Goal: Navigation & Orientation: Find specific page/section

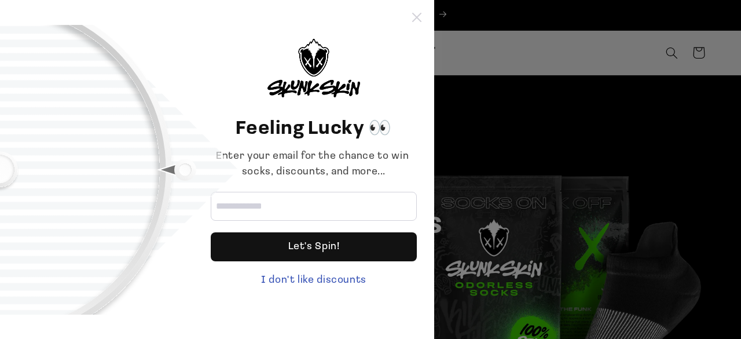
click at [415, 16] on icon at bounding box center [416, 17] width 9 height 9
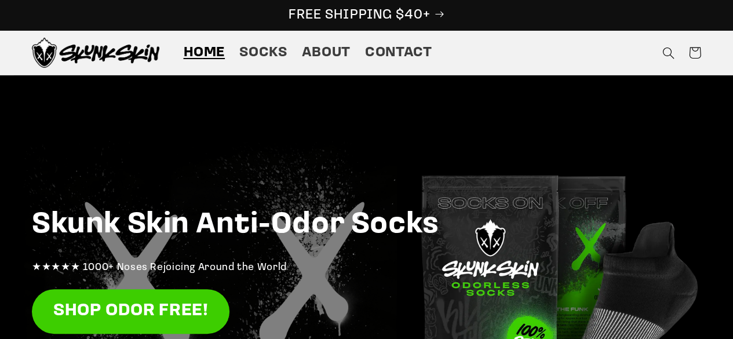
click at [441, 13] on p "FREE SHIPPING $40+" at bounding box center [366, 15] width 708 height 18
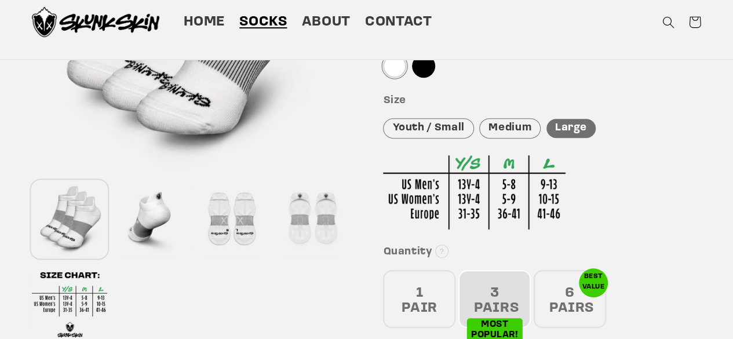
scroll to position [232, 0]
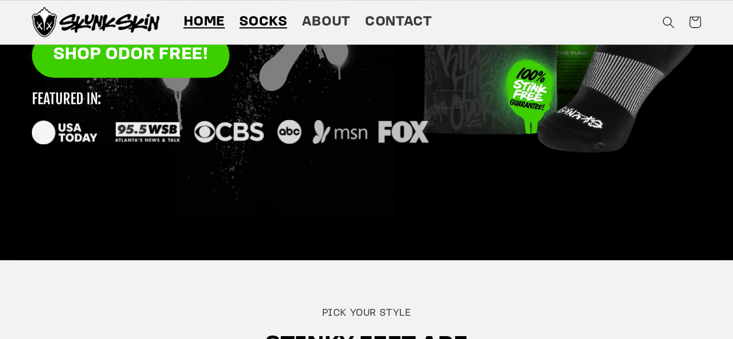
scroll to position [255, 0]
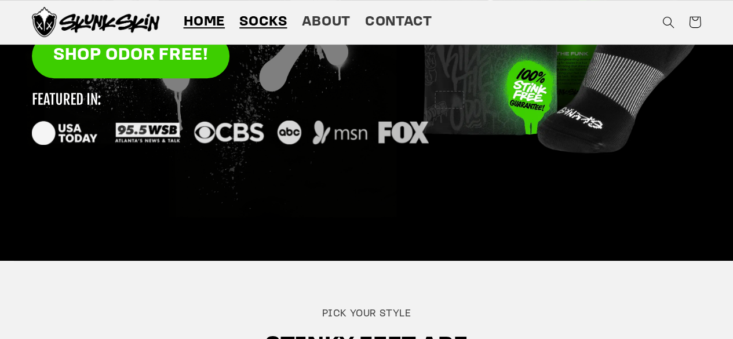
click at [270, 15] on span "Socks" at bounding box center [262, 22] width 47 height 18
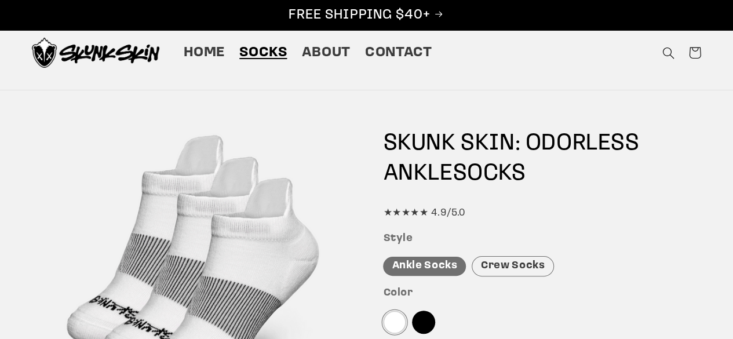
scroll to position [1, 0]
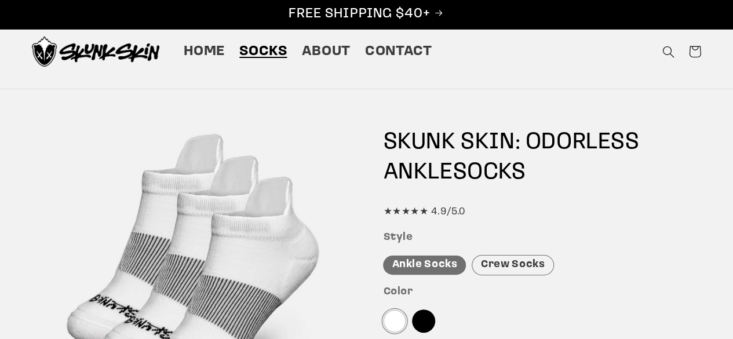
drag, startPoint x: 386, startPoint y: 130, endPoint x: 533, endPoint y: 171, distance: 152.2
click at [533, 171] on h1 "SKUNK SKIN: ODORLESS ANKLE SOCKS" at bounding box center [542, 157] width 318 height 60
click at [529, 170] on h1 "SKUNK SKIN: ODORLESS ANKLE SOCKS" at bounding box center [542, 157] width 318 height 60
